Goal: Task Accomplishment & Management: Manage account settings

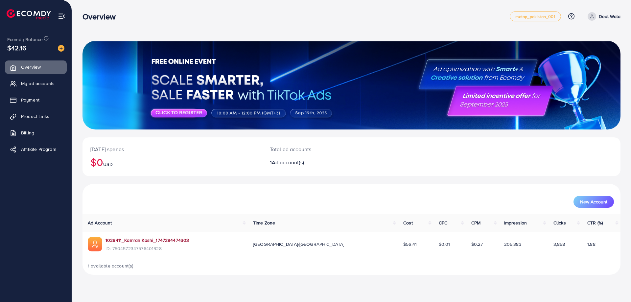
click at [137, 237] on link "1028411_Kamran Kashi_1747294474303" at bounding box center [146, 240] width 83 height 7
click at [39, 83] on span "My ad accounts" at bounding box center [40, 83] width 34 height 7
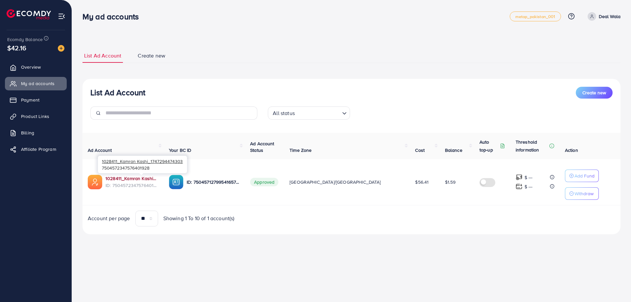
click at [158, 178] on link "1028411_Kamran Kashi_1747294474303" at bounding box center [131, 178] width 53 height 7
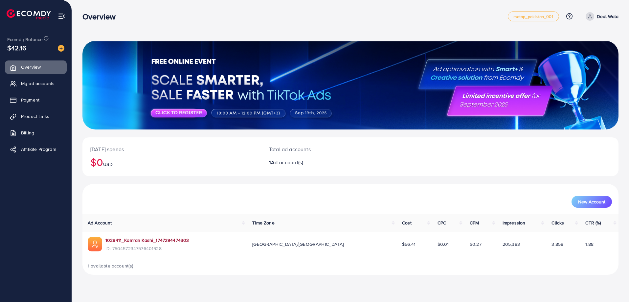
click at [152, 241] on link "1028411_Kamran Kashi_1747294474303" at bounding box center [146, 240] width 83 height 7
